Goal: Transaction & Acquisition: Subscribe to service/newsletter

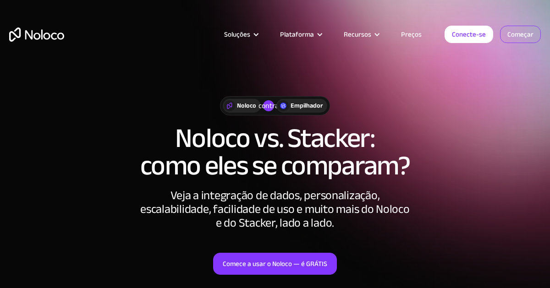
click at [524, 38] on font "Começar" at bounding box center [520, 34] width 26 height 13
click at [516, 35] on font "Começar" at bounding box center [520, 34] width 26 height 13
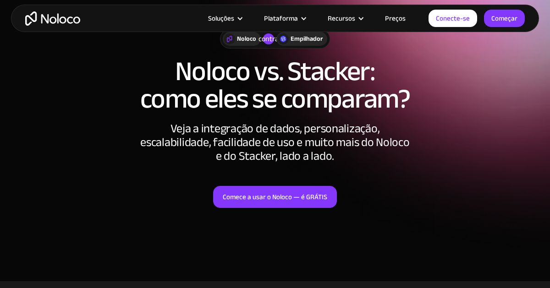
scroll to position [72, 0]
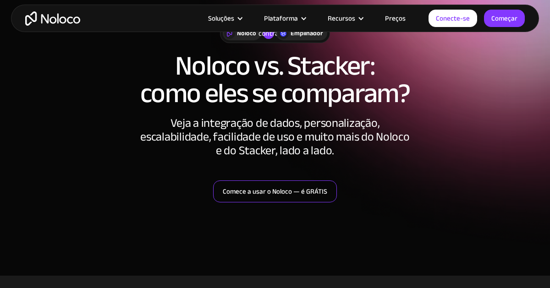
click at [288, 195] on font "Comece a usar o Noloco — é GRÁTIS" at bounding box center [275, 191] width 104 height 13
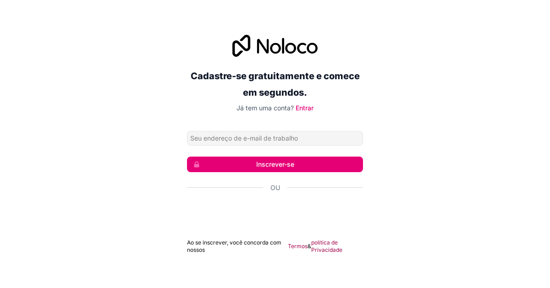
click at [282, 144] on input "Endereço de email" at bounding box center [275, 138] width 176 height 15
click at [254, 141] on input "Endereço de email" at bounding box center [275, 138] width 176 height 15
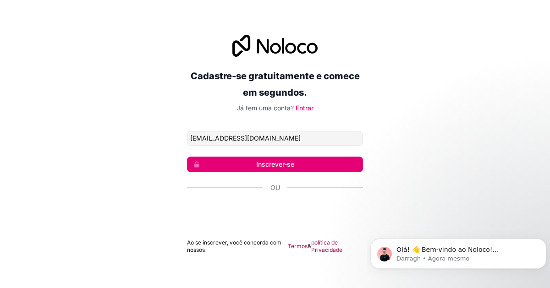
type input "[EMAIL_ADDRESS][DOMAIN_NAME]"
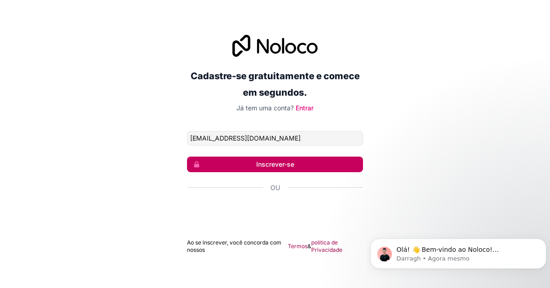
click at [263, 170] on button "Inscrever-se" at bounding box center [275, 165] width 176 height 16
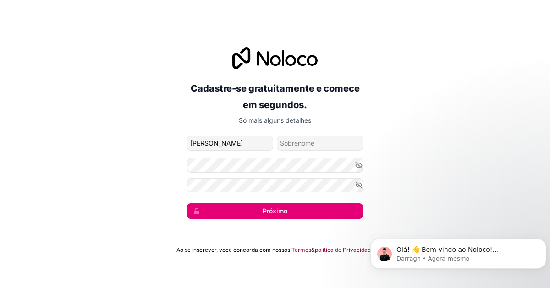
type input "Paulo"
type input "Cabeças"
type input "Paulo"
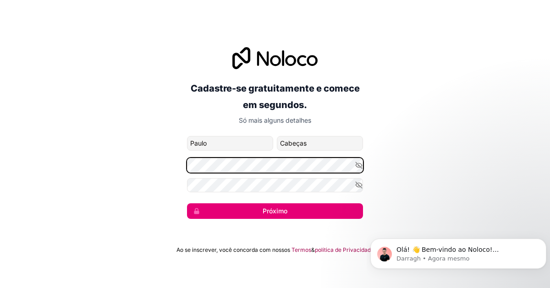
click at [158, 166] on div "Cadastre-se gratuitamente e comece em segundos. Só mais alguns detalhes 23naose…" at bounding box center [275, 133] width 550 height 198
click at [149, 164] on div "Cadastre-se gratuitamente e comece em segundos. Só mais alguns detalhes 23naose…" at bounding box center [275, 133] width 550 height 198
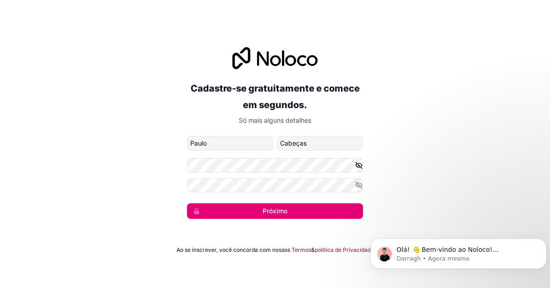
click at [356, 164] on icon "button" at bounding box center [359, 165] width 8 height 8
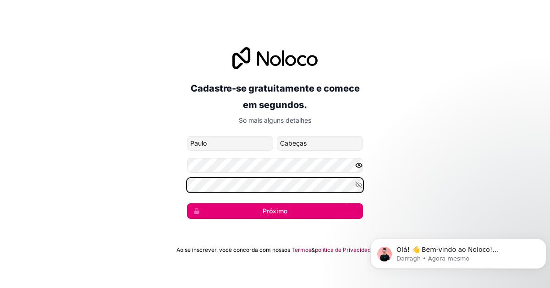
click at [187, 203] on button "Próximo" at bounding box center [275, 211] width 176 height 16
